Goal: Task Accomplishment & Management: Use online tool/utility

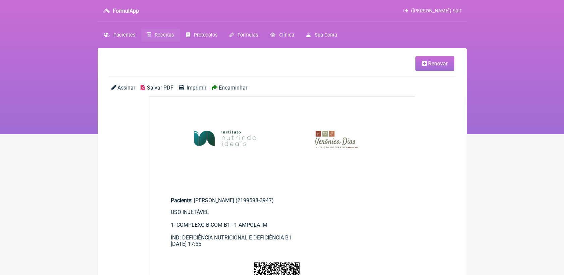
drag, startPoint x: 0, startPoint y: 0, endPoint x: 157, endPoint y: 34, distance: 160.7
click at [157, 34] on span "Receitas" at bounding box center [164, 35] width 19 height 6
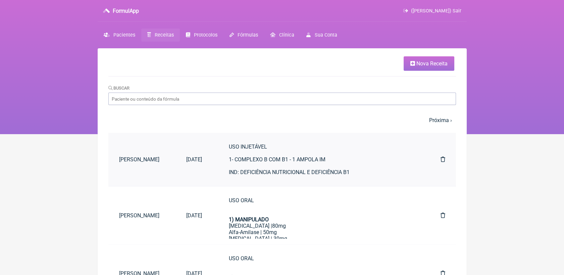
click at [279, 173] on div "USO INJETÁVEL 1- COMPLEXO B COM B1 - 1 AMPOLA IM IND: DEFICIÊNCIA NUTRICIONAL E…" at bounding box center [321, 160] width 185 height 32
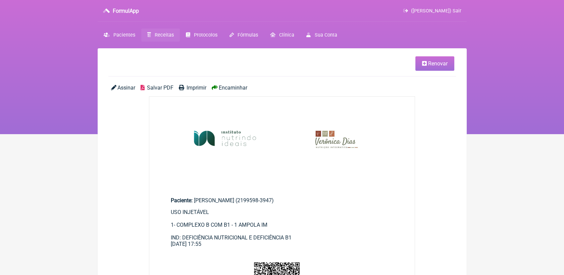
click at [434, 66] on span "Renovar" at bounding box center [437, 63] width 19 height 6
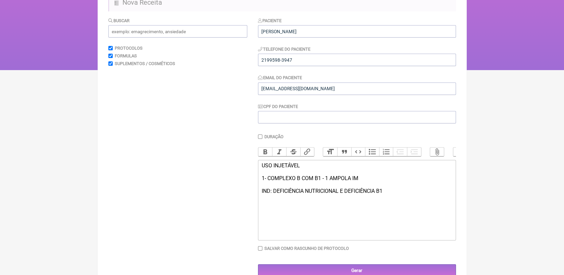
scroll to position [84, 0]
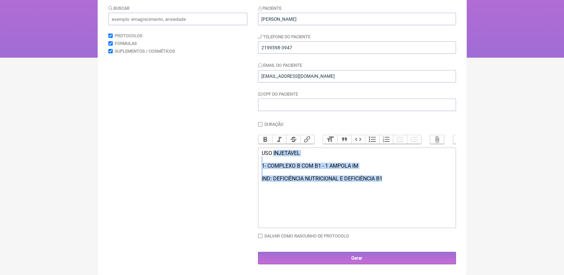
drag, startPoint x: 274, startPoint y: 156, endPoint x: 389, endPoint y: 186, distance: 119.2
click at [389, 186] on trix-editor "USO INJETÁVEL 1- COMPLEXO B COM B1 - 1 AMPOLA IM IND: DEFICIÊNCIA NUTRICIONAL E…" at bounding box center [357, 188] width 198 height 81
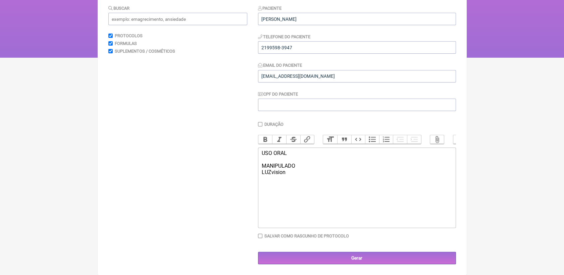
click at [301, 165] on div "USO ORAL MANIPULADO LUZvision" at bounding box center [356, 162] width 191 height 25
click at [290, 182] on div "USO ORAL MANIPULADO LUZvision" at bounding box center [356, 166] width 191 height 32
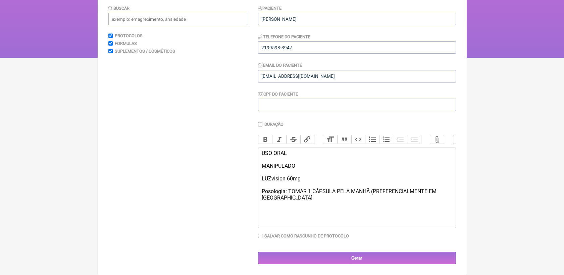
type trix-editor "<div>USO ORAL<br><br>MANIPULADO<br><br>LUZvision 60mg<br><br>Posologia: TOMAR 1…"
click at [386, 245] on div "Paciente Dyanna de Castro Figueira Telefone do Paciente 2199598-3947 Email do P…" at bounding box center [357, 135] width 198 height 260
click at [383, 253] on input "Gerar" at bounding box center [357, 258] width 198 height 12
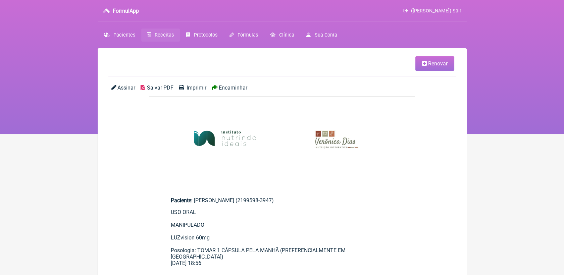
click at [157, 90] on span "Salvar PDF" at bounding box center [160, 88] width 27 height 6
